Goal: Find contact information: Find contact information

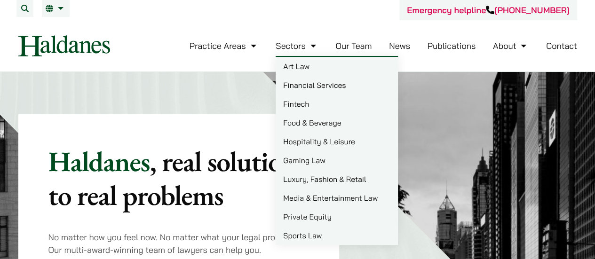
click at [339, 176] on link "Luxury, Fashion & Retail" at bounding box center [337, 179] width 122 height 19
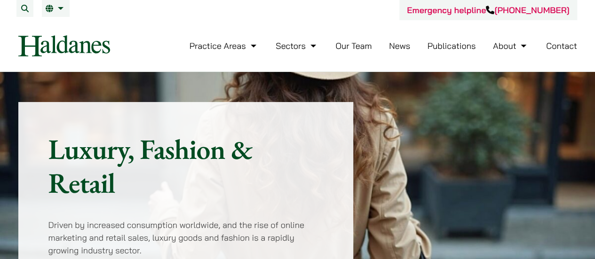
click at [358, 45] on link "Our Team" at bounding box center [354, 45] width 36 height 11
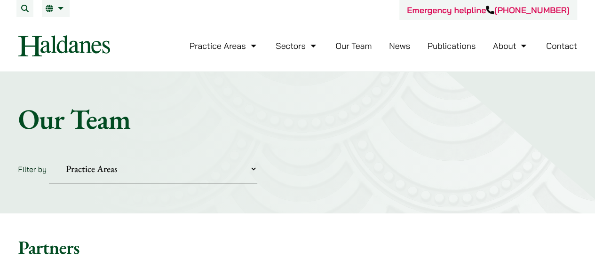
click at [557, 48] on link "Contact" at bounding box center [561, 45] width 31 height 11
